Goal: Communication & Community: Answer question/provide support

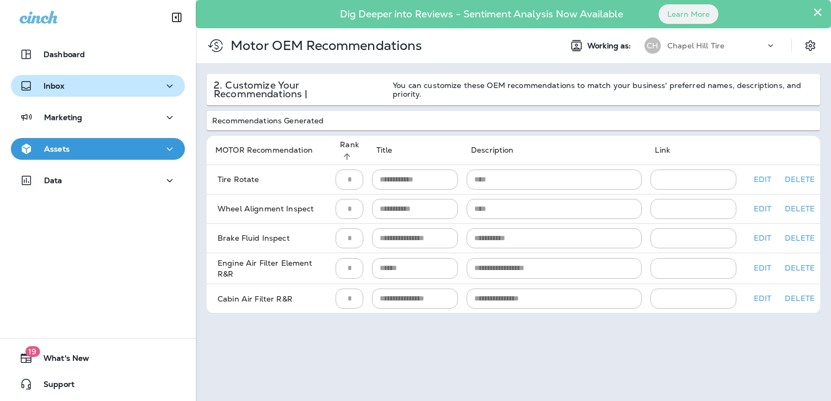
click at [66, 88] on div "Inbox" at bounding box center [98, 86] width 157 height 14
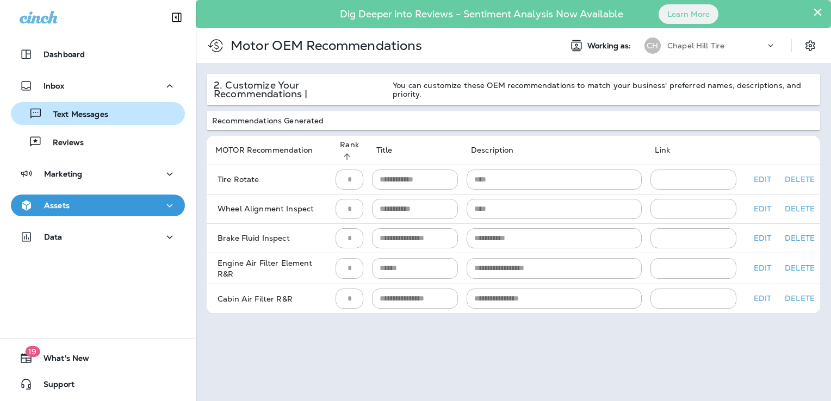
click at [67, 112] on p "Text Messages" at bounding box center [75, 115] width 66 height 10
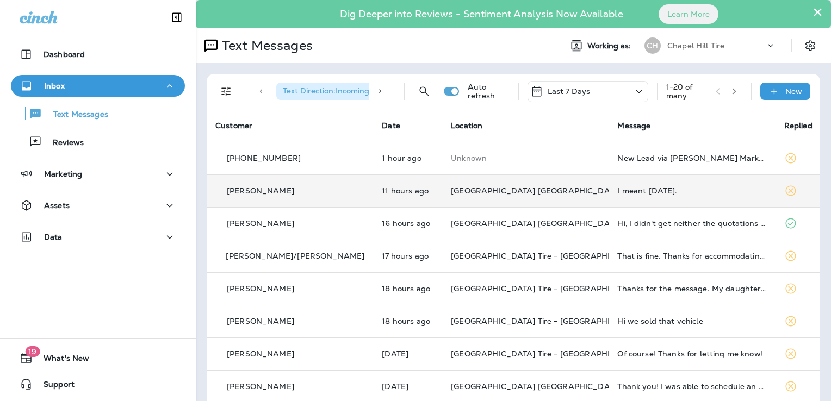
click at [654, 189] on div "I meant [DATE]." at bounding box center [691, 191] width 149 height 9
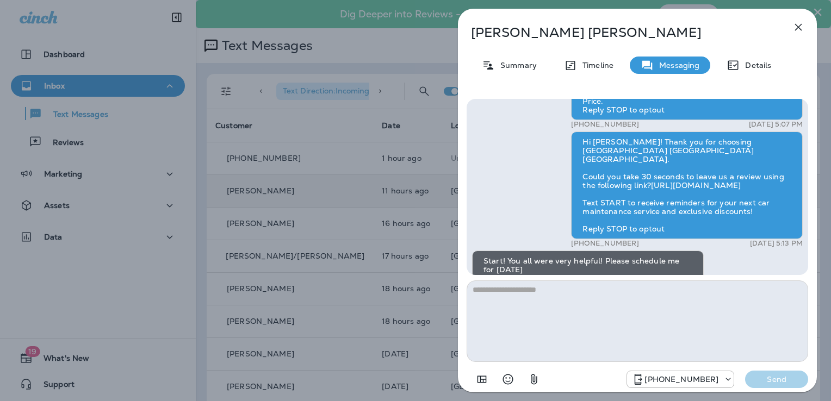
scroll to position [-109, 0]
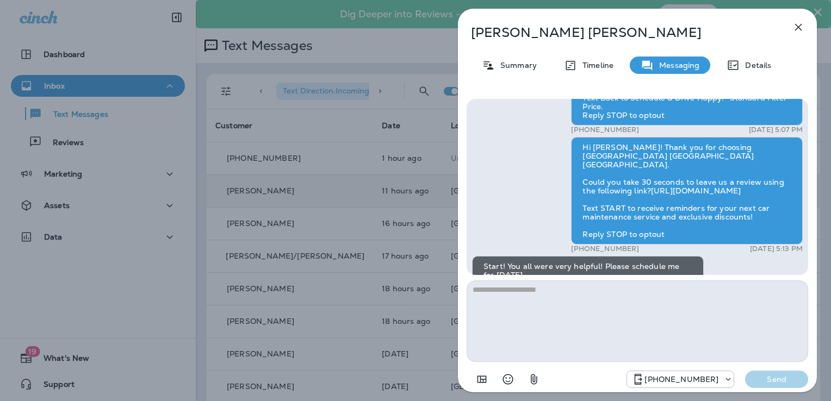
click at [801, 26] on icon "button" at bounding box center [798, 27] width 13 height 13
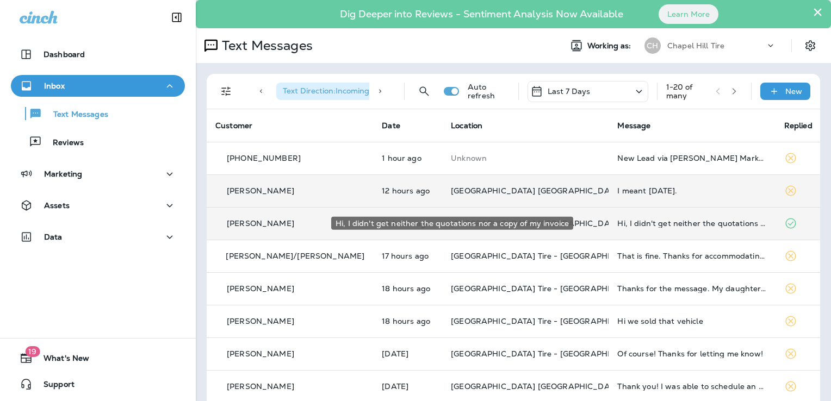
click at [627, 225] on div "Hi, I didn't get neither the quotations nor a copy of my invoice" at bounding box center [691, 223] width 149 height 9
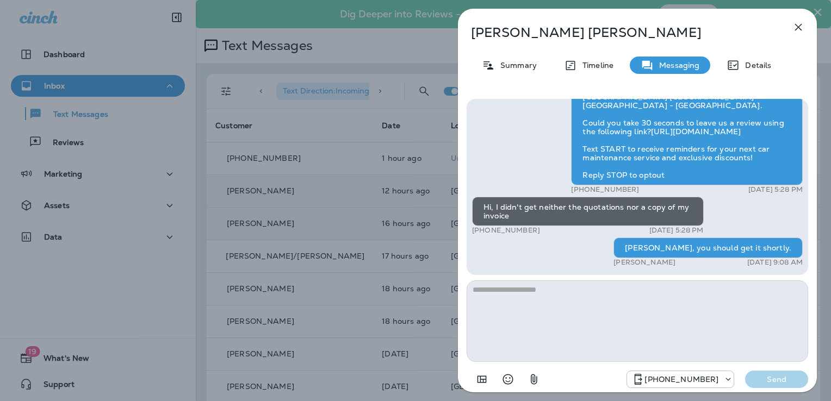
scroll to position [-26, 0]
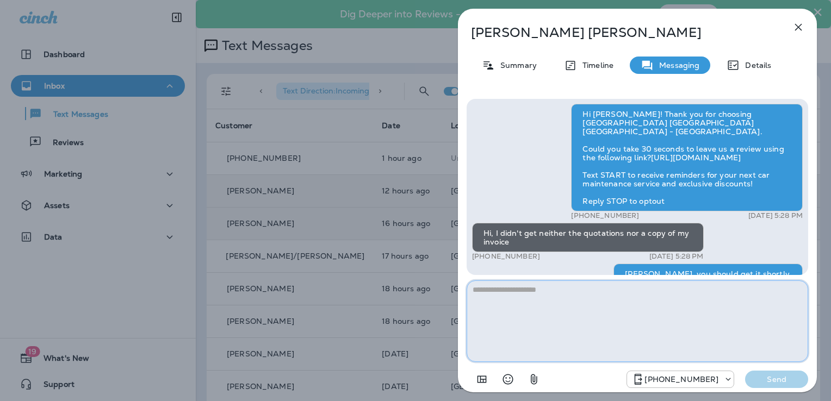
click at [781, 307] on textarea at bounding box center [638, 322] width 342 height 82
click at [798, 25] on icon "button" at bounding box center [798, 27] width 13 height 13
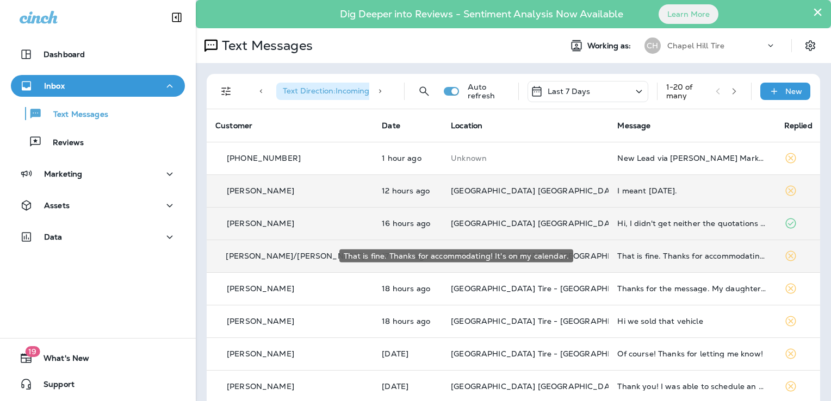
click at [670, 258] on div "That is fine. Thanks for accommodating! It's on my calendar." at bounding box center [691, 256] width 149 height 9
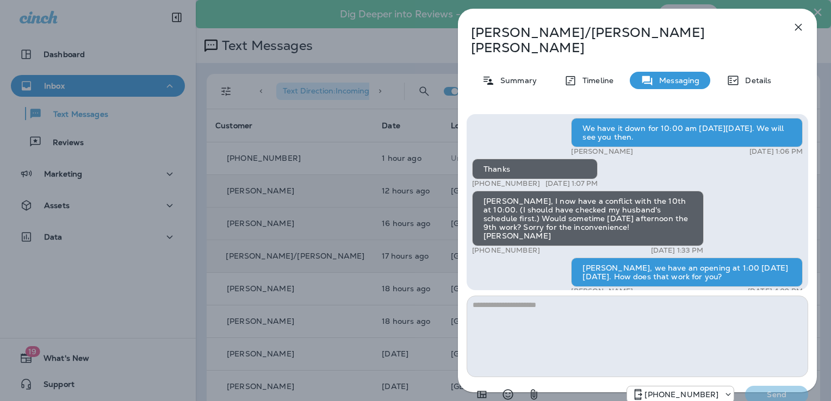
scroll to position [-109, 0]
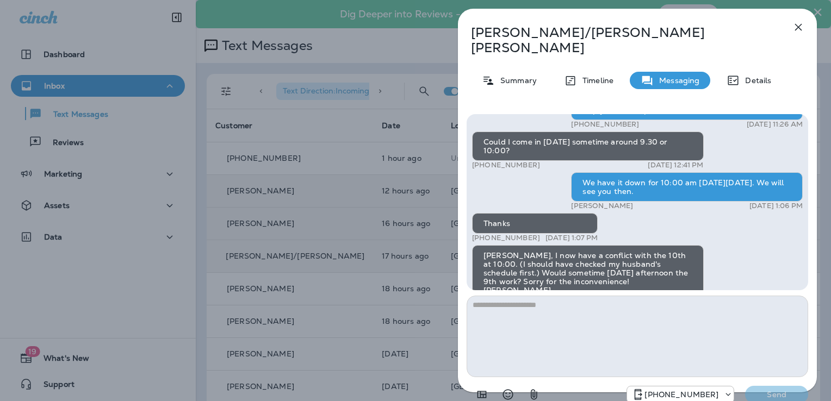
click at [793, 24] on icon "button" at bounding box center [798, 27] width 13 height 13
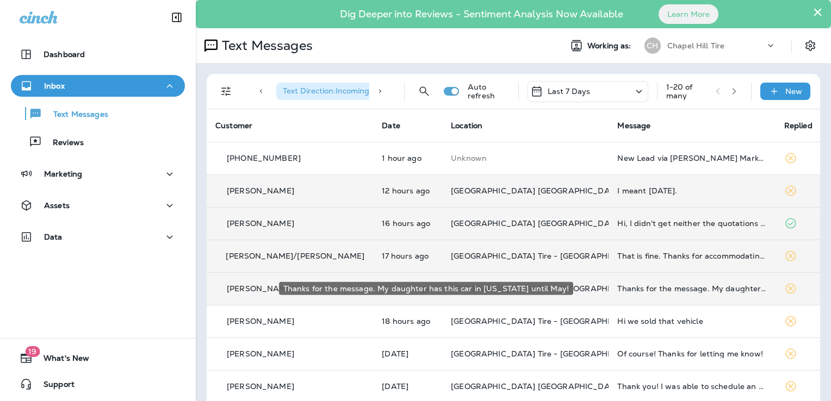
click at [662, 290] on div "Thanks for the message. My daughter has this car in [US_STATE] until May!" at bounding box center [691, 288] width 149 height 9
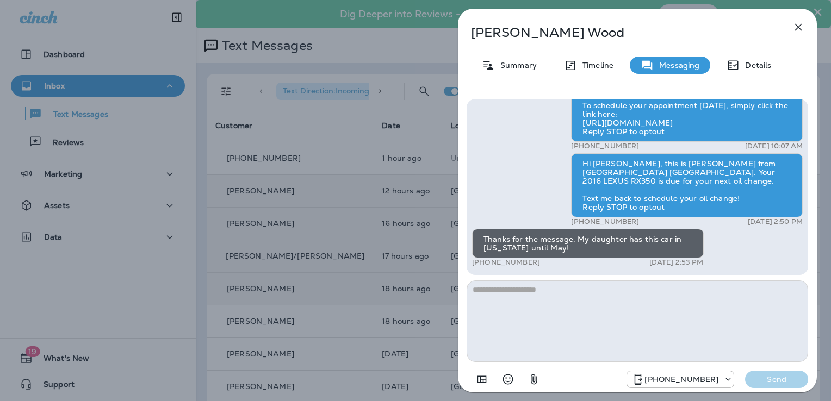
click at [532, 299] on textarea at bounding box center [638, 322] width 342 height 82
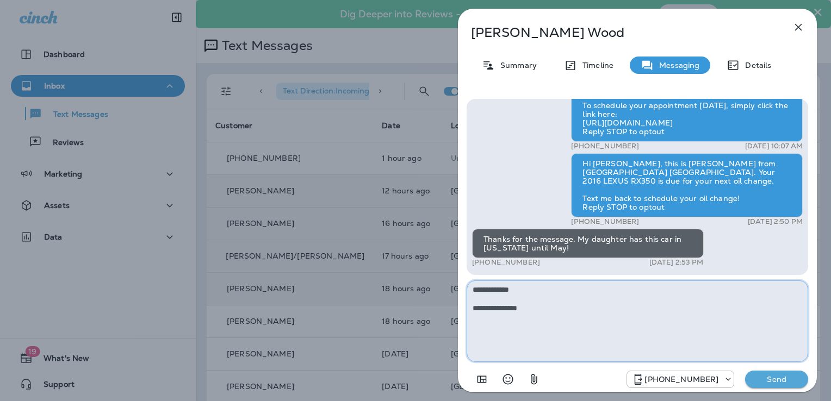
click at [742, 332] on textarea "**********" at bounding box center [638, 322] width 342 height 82
type textarea "**********"
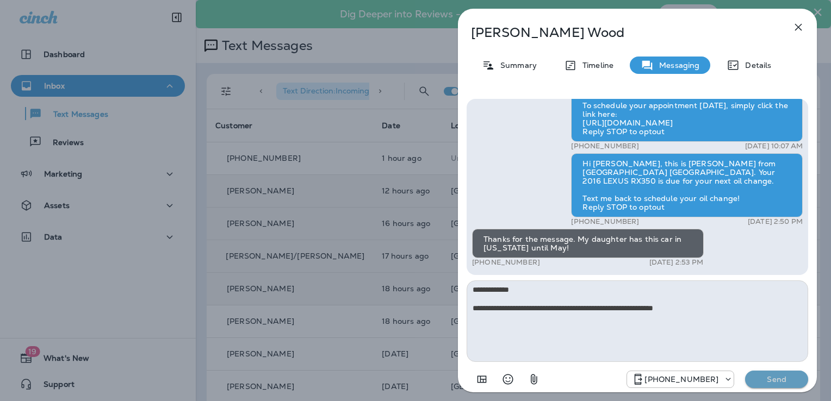
click at [772, 379] on p "Send" at bounding box center [777, 380] width 46 height 10
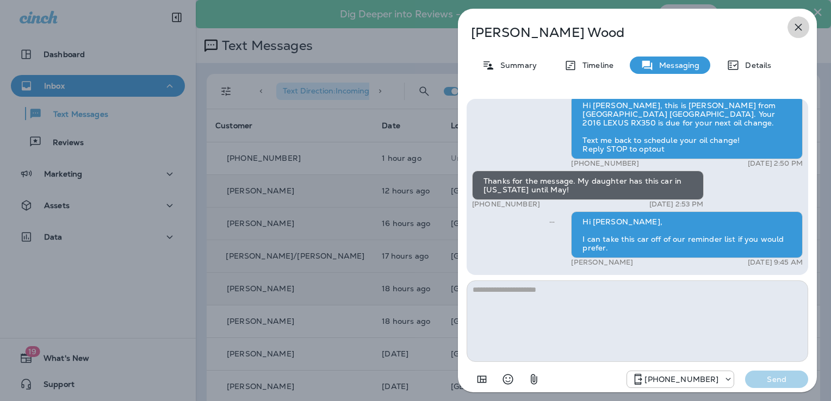
click at [802, 34] on button "button" at bounding box center [799, 27] width 22 height 22
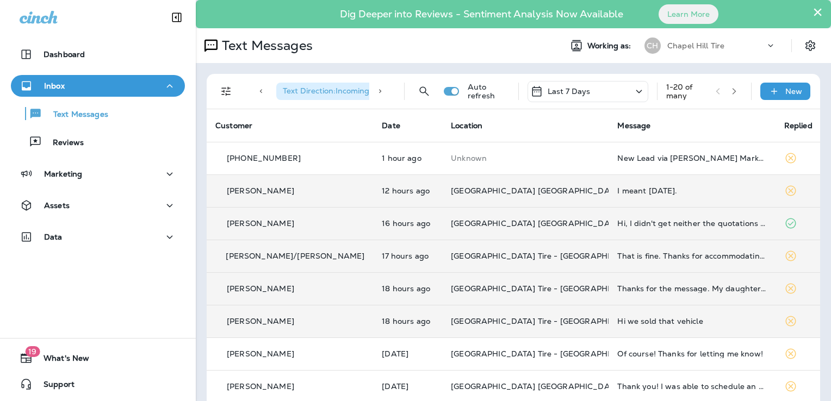
click at [644, 323] on div "Hi we sold that vehicle" at bounding box center [691, 321] width 149 height 9
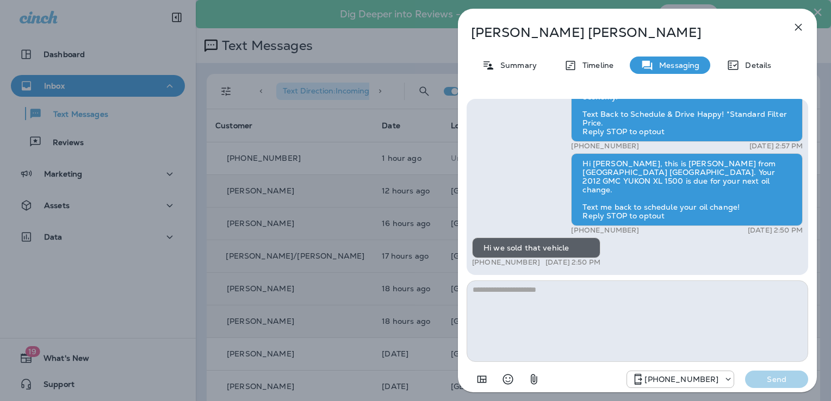
click at [526, 298] on textarea at bounding box center [638, 322] width 342 height 82
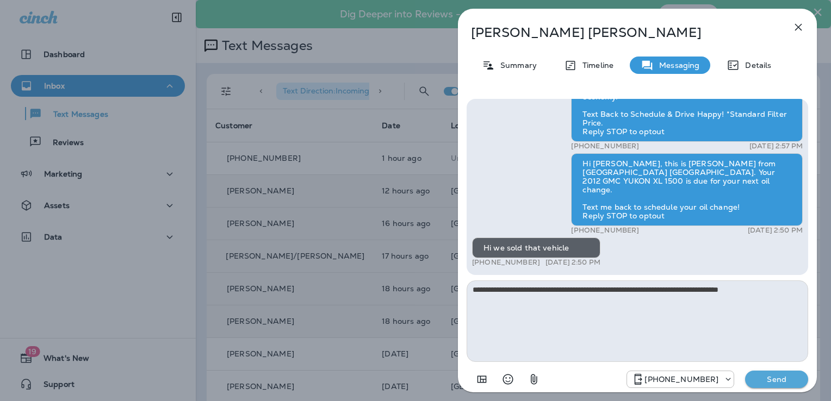
type textarea "**********"
click at [779, 382] on p "Send" at bounding box center [777, 380] width 46 height 10
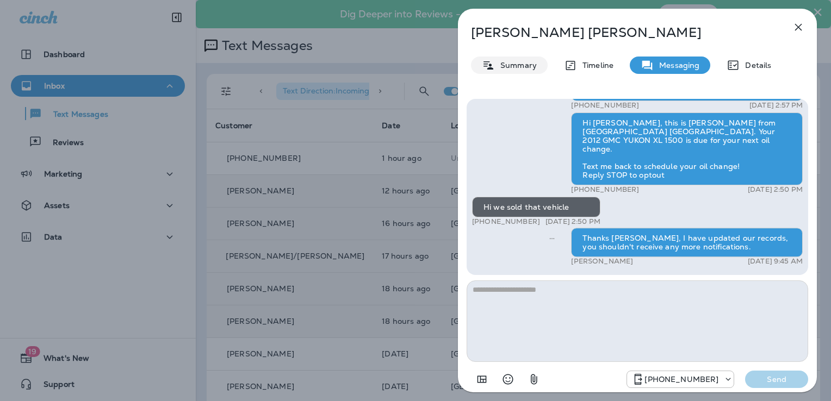
click at [526, 64] on p "Summary" at bounding box center [516, 65] width 42 height 9
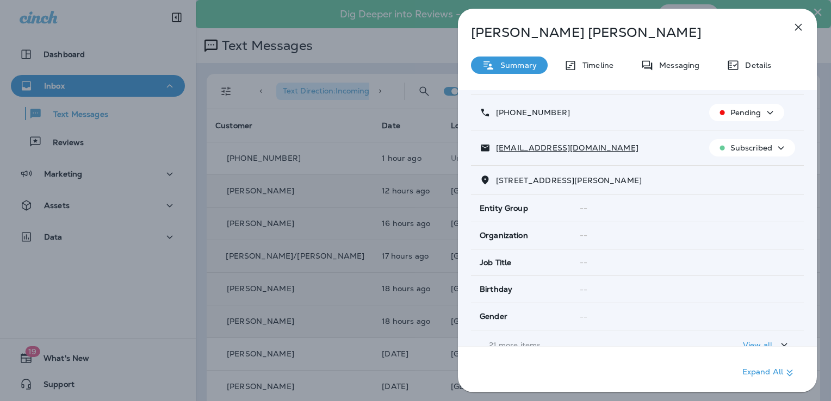
scroll to position [163, 0]
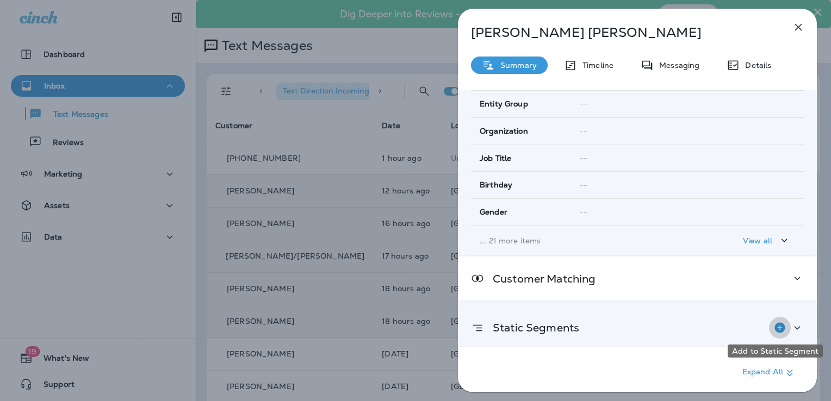
click at [774, 324] on icon "Add to Static Segment" at bounding box center [779, 328] width 10 height 10
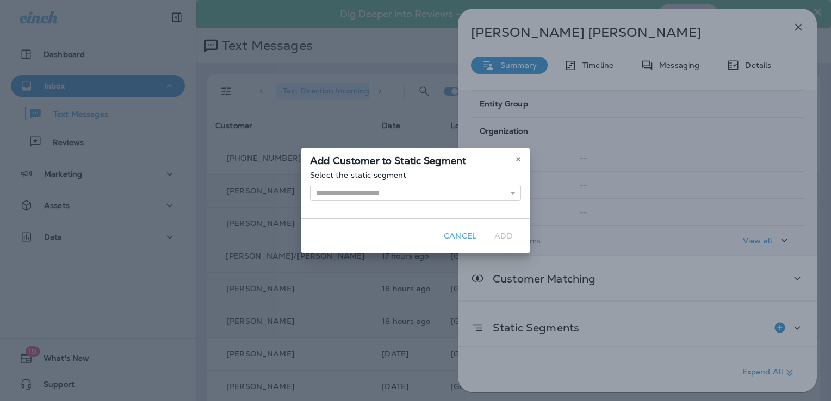
drag, startPoint x: 373, startPoint y: 183, endPoint x: 374, endPoint y: 195, distance: 11.5
click at [373, 184] on div "Select the static segment Apex customers Atlantic Customers Bad Mailing Address…" at bounding box center [415, 195] width 228 height 48
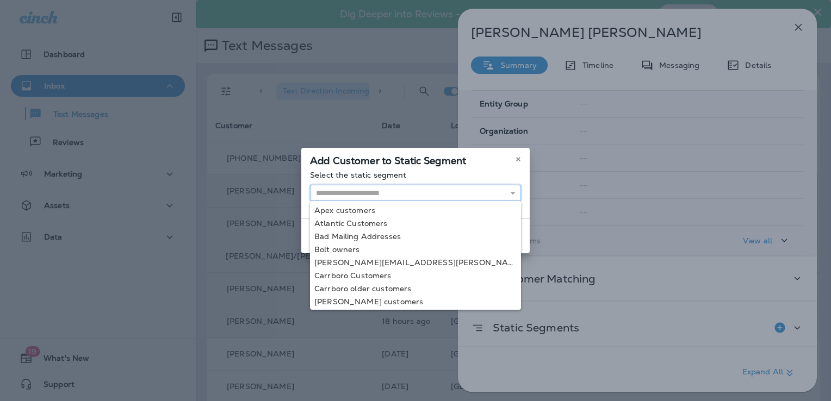
click at [374, 195] on input "text" at bounding box center [415, 193] width 211 height 16
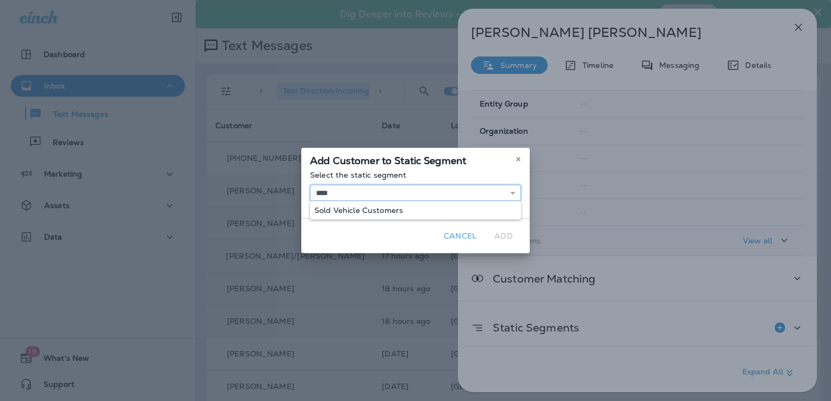
type input "**********"
drag, startPoint x: 361, startPoint y: 208, endPoint x: 400, endPoint y: 216, distance: 40.0
click at [362, 208] on div "**********" at bounding box center [415, 195] width 228 height 48
click at [506, 234] on button "Add" at bounding box center [503, 236] width 35 height 17
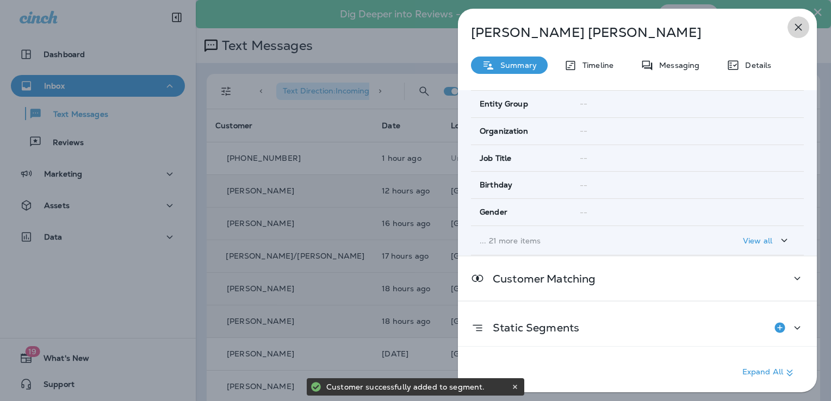
click at [794, 23] on icon "button" at bounding box center [798, 27] width 13 height 13
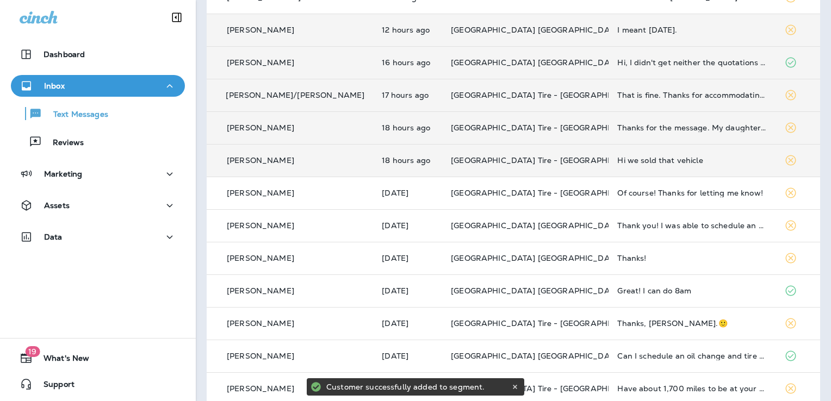
scroll to position [163, 0]
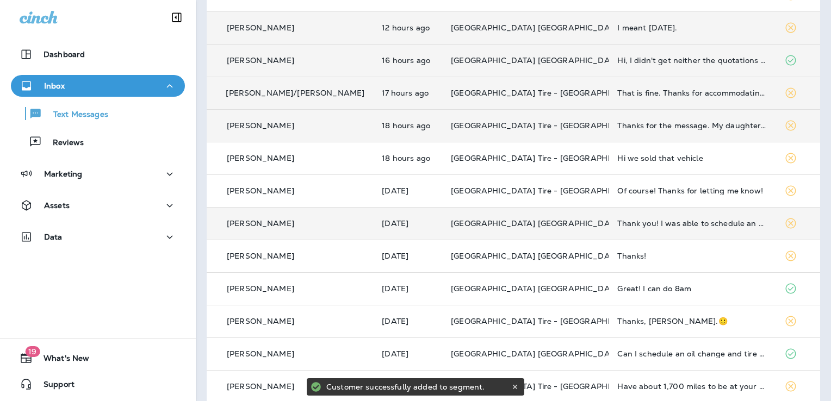
click at [616, 214] on td "Thank you! I was able to schedule an appointment through the website. I appreci…" at bounding box center [692, 223] width 166 height 33
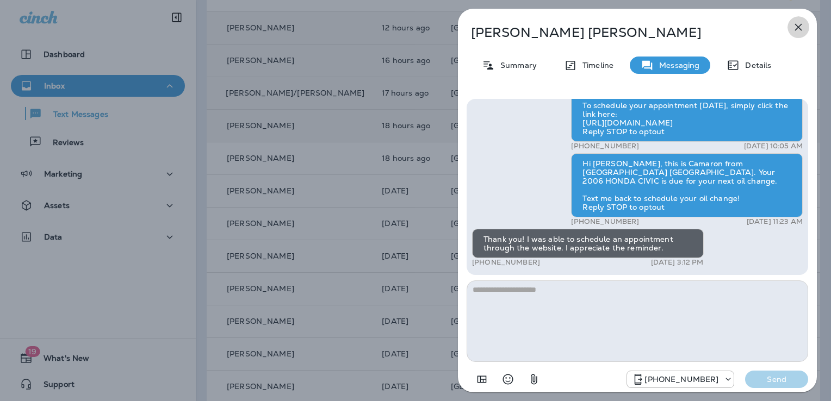
click at [805, 24] on button "button" at bounding box center [799, 27] width 22 height 22
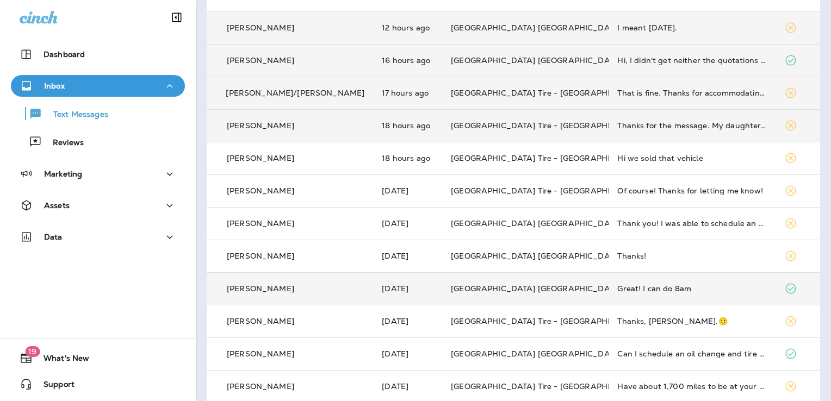
scroll to position [218, 0]
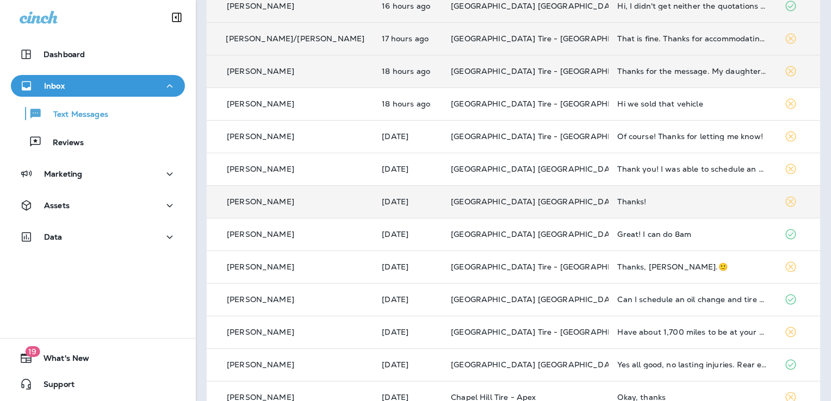
click at [617, 202] on div "Thanks!" at bounding box center [691, 201] width 149 height 9
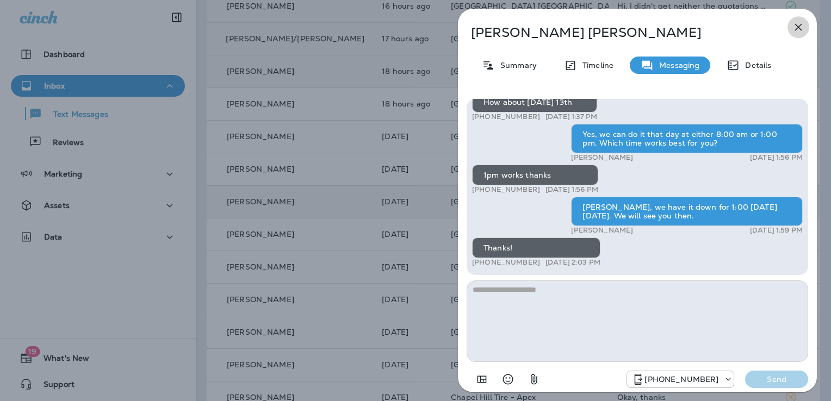
click at [794, 24] on icon "button" at bounding box center [798, 27] width 13 height 13
